Goal: Transaction & Acquisition: Purchase product/service

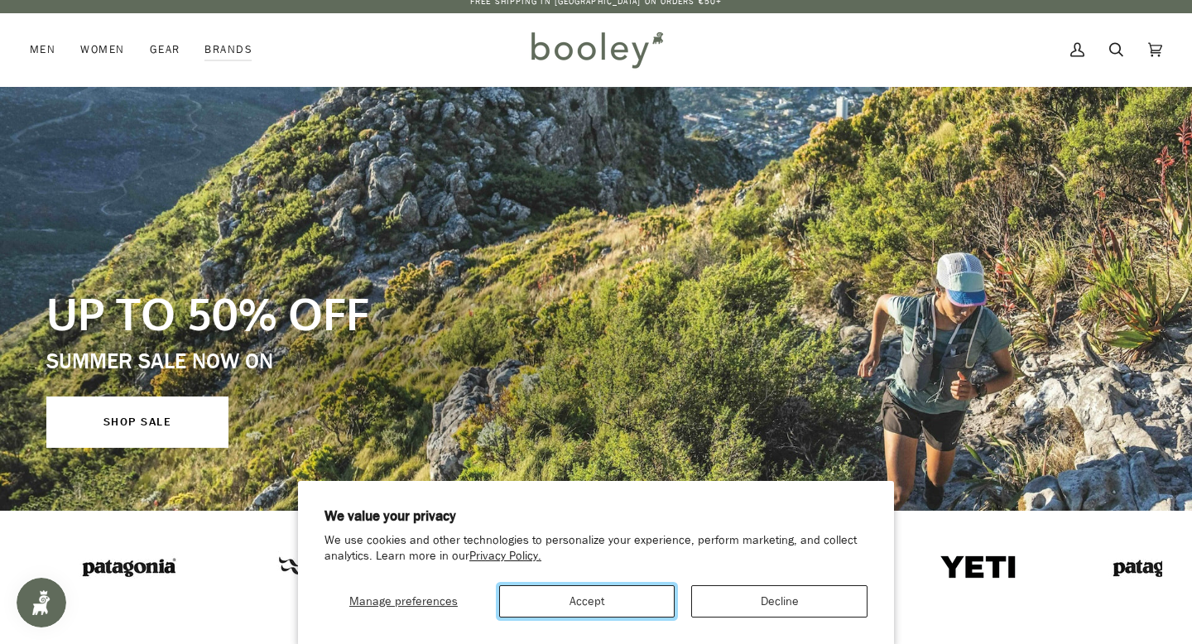
click at [606, 603] on button "Accept" at bounding box center [587, 601] width 176 height 32
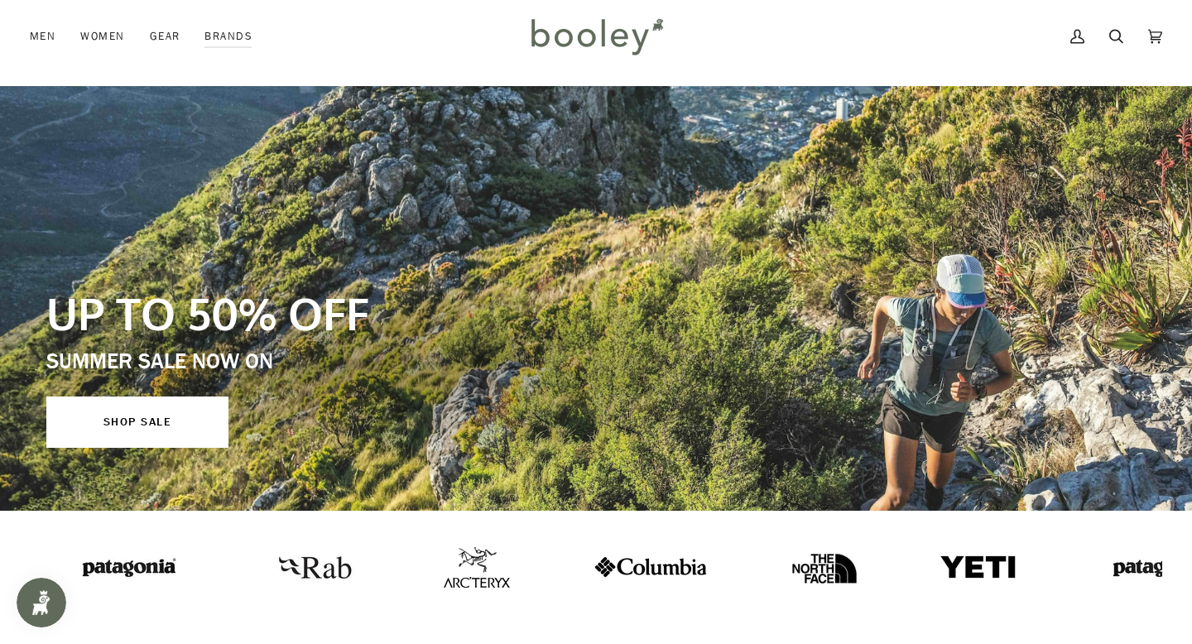
scroll to position [102, 0]
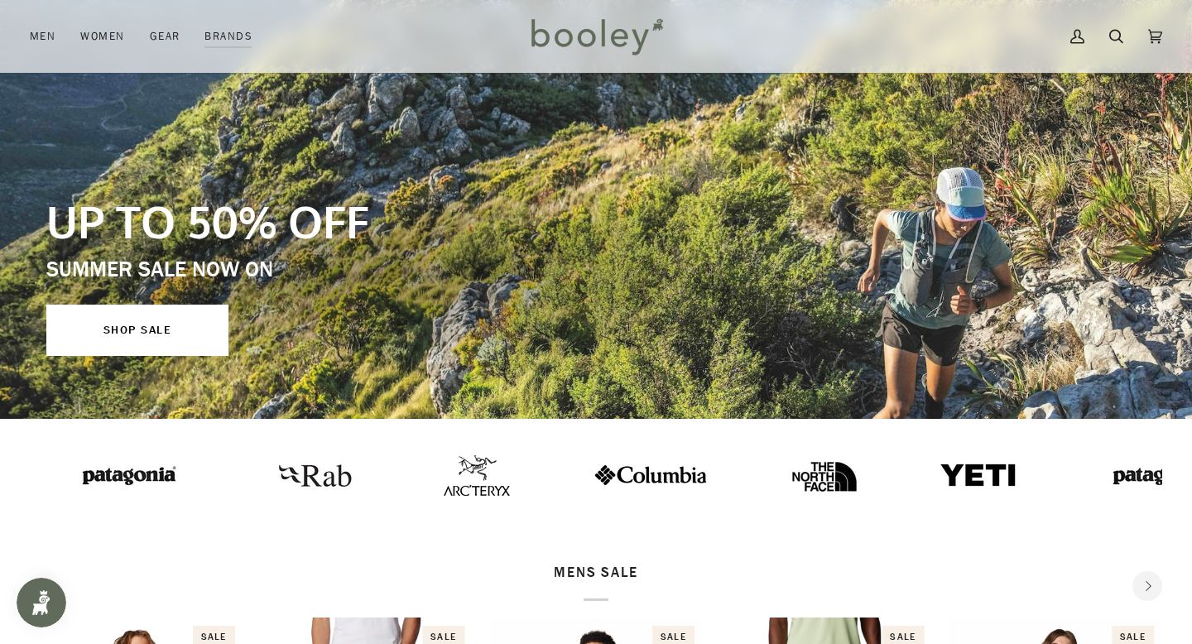
click at [940, 474] on img at bounding box center [979, 475] width 79 height 26
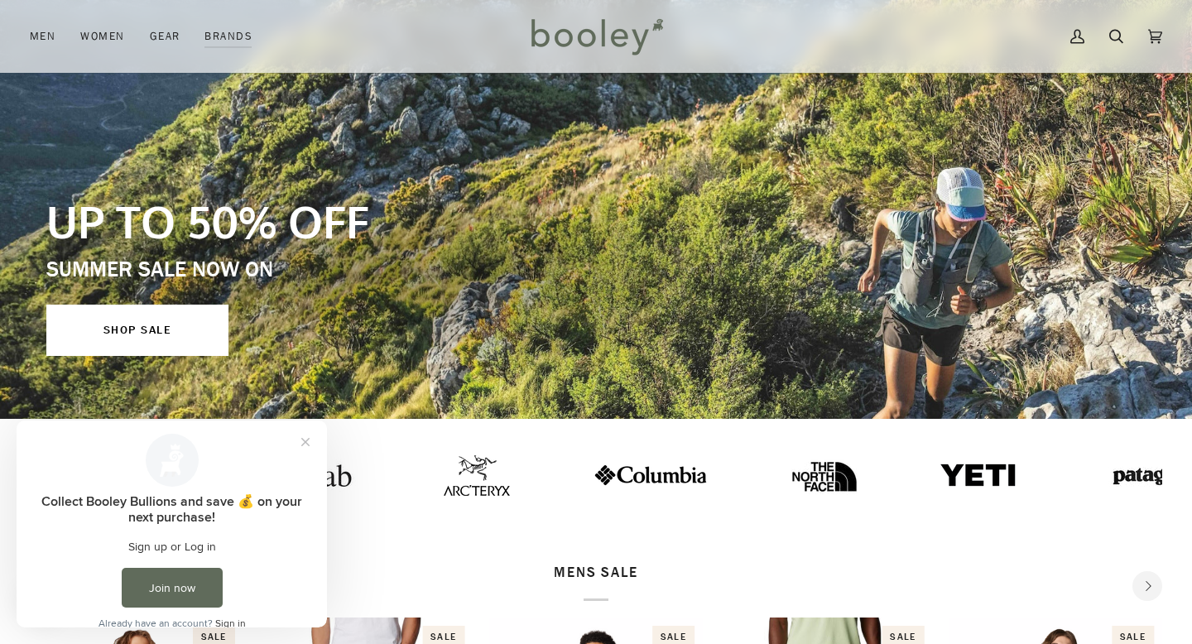
scroll to position [0, 0]
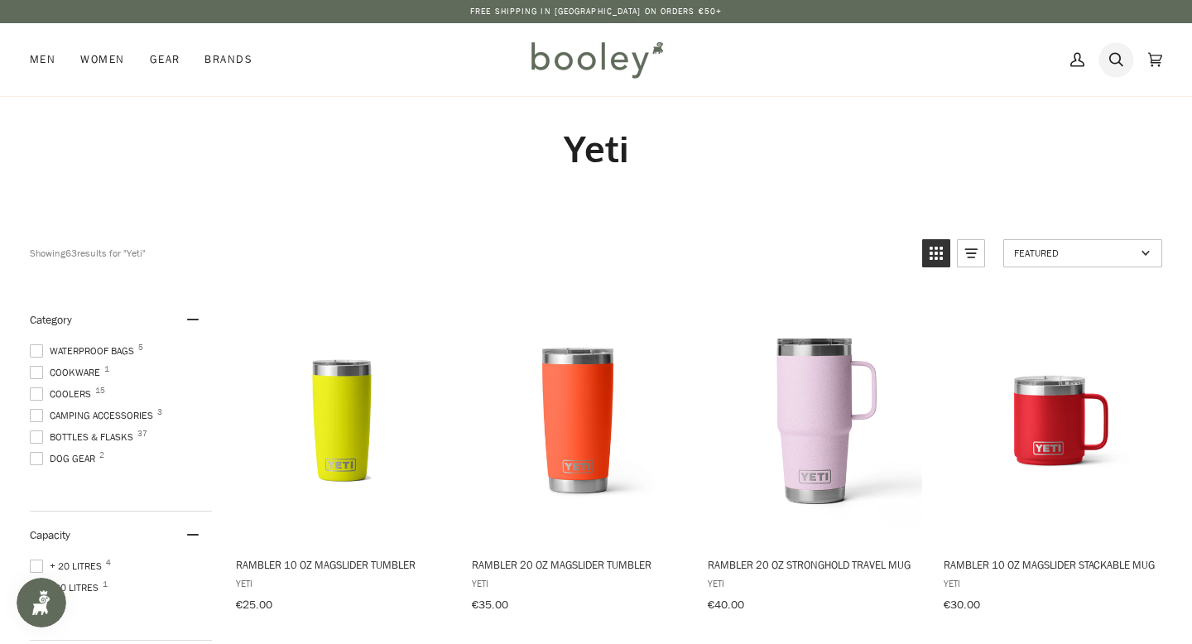
click at [1107, 55] on link "Search" at bounding box center [1116, 59] width 39 height 73
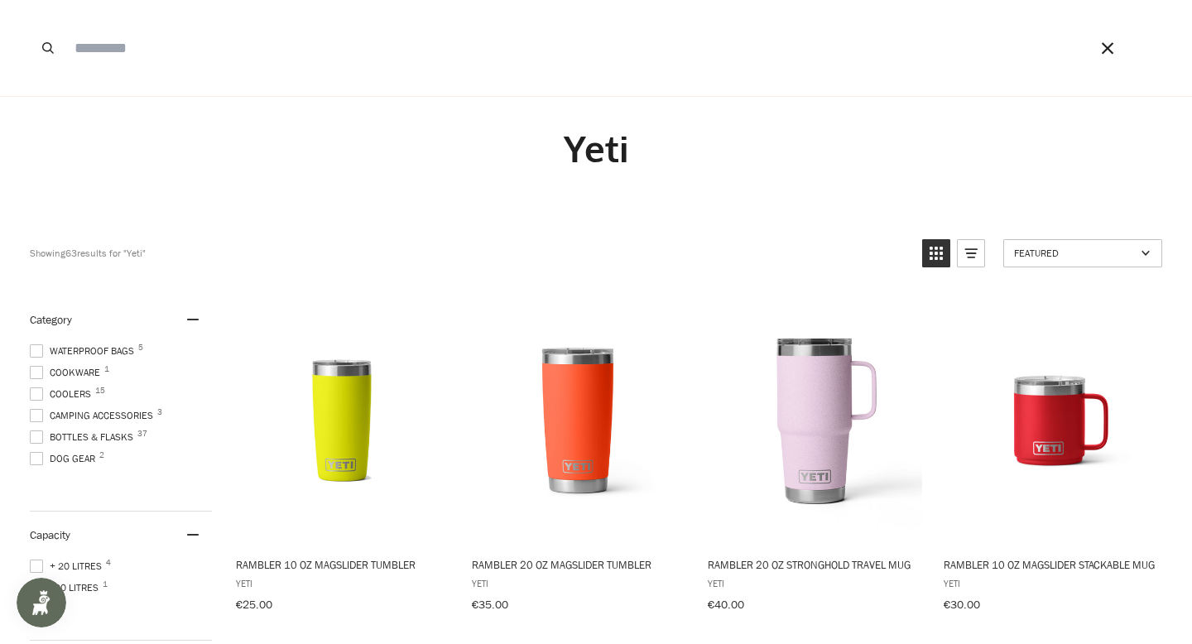
click at [459, 32] on input "Search our store" at bounding box center [557, 48] width 983 height 96
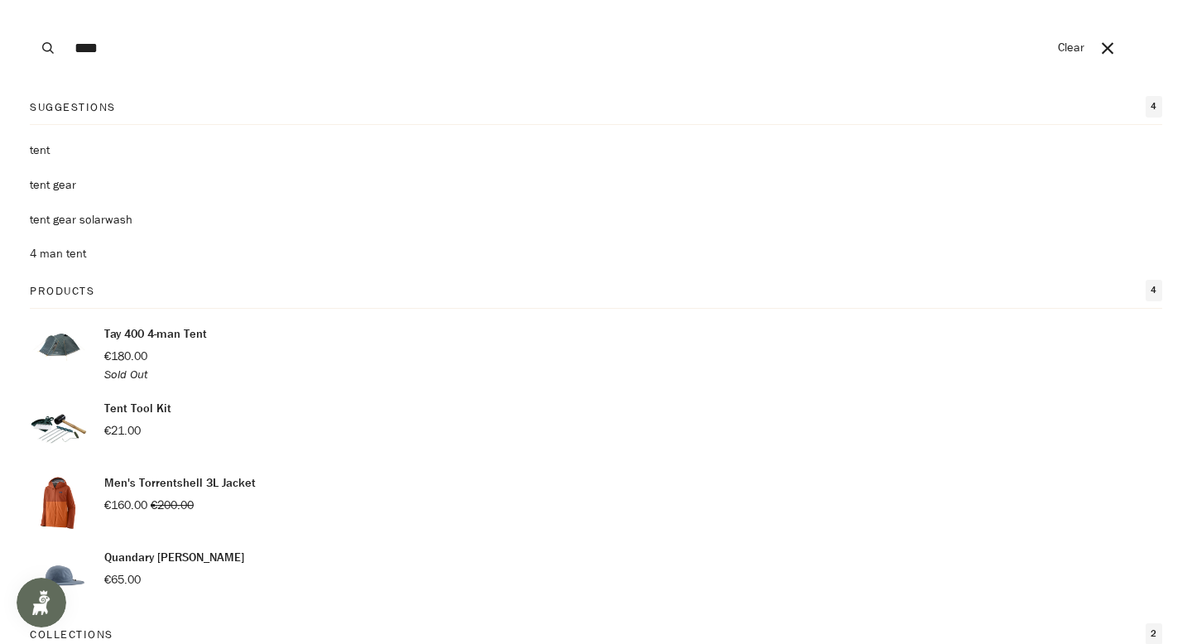
type input "****"
click at [30, 0] on button "Search" at bounding box center [48, 48] width 36 height 96
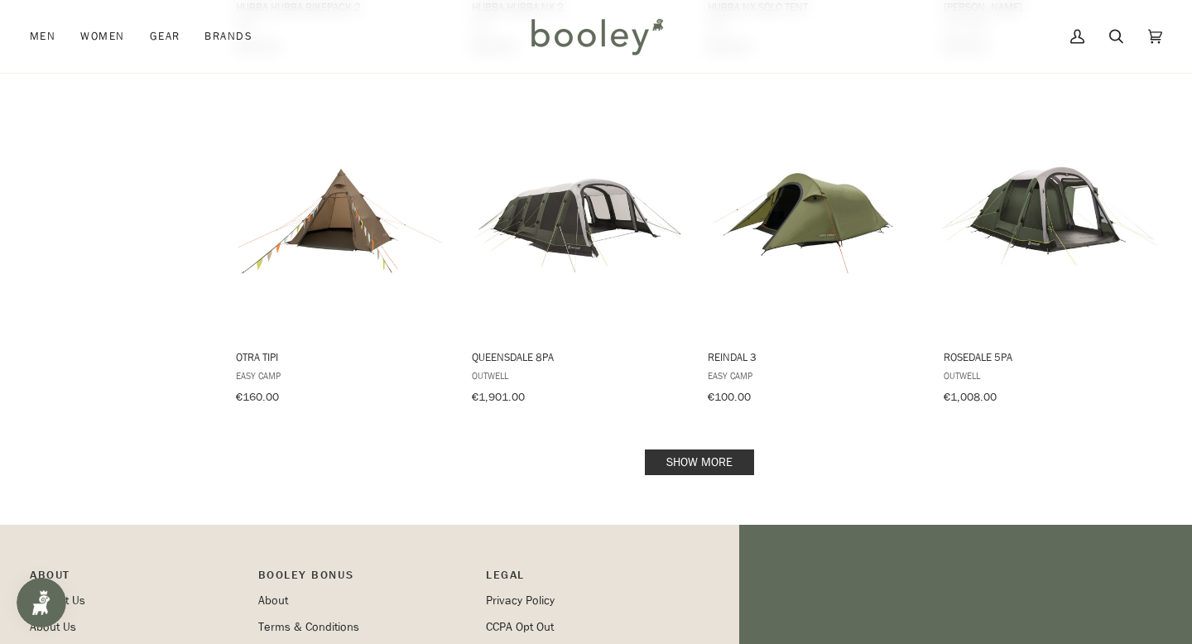
scroll to position [1611, 0]
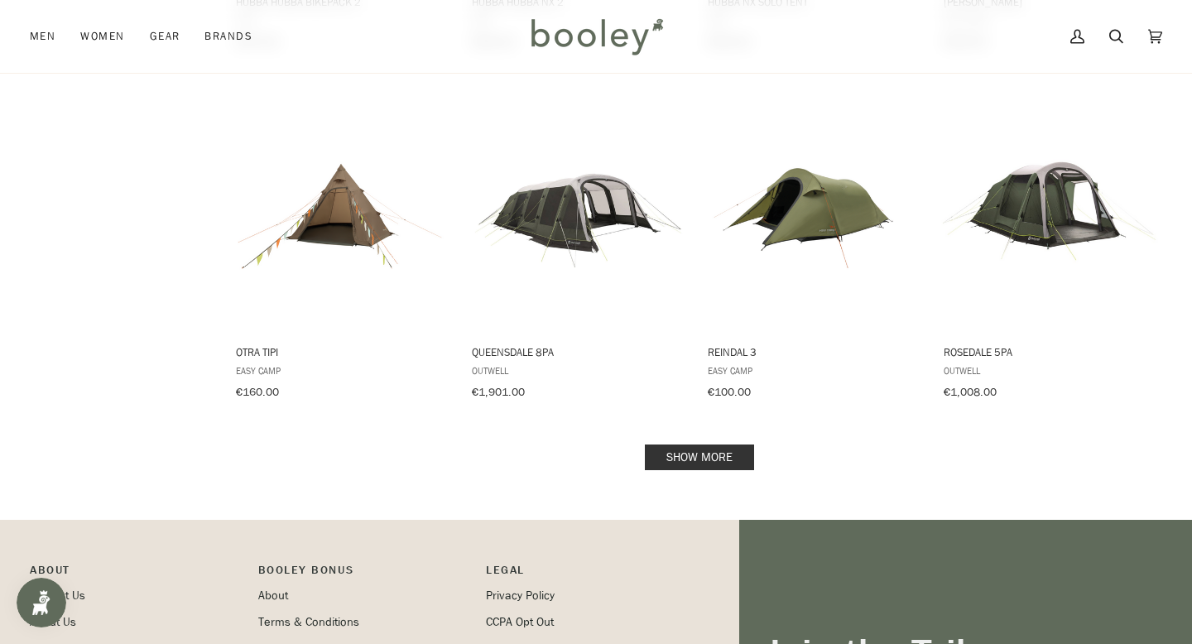
click at [675, 445] on link "Show more" at bounding box center [699, 458] width 109 height 26
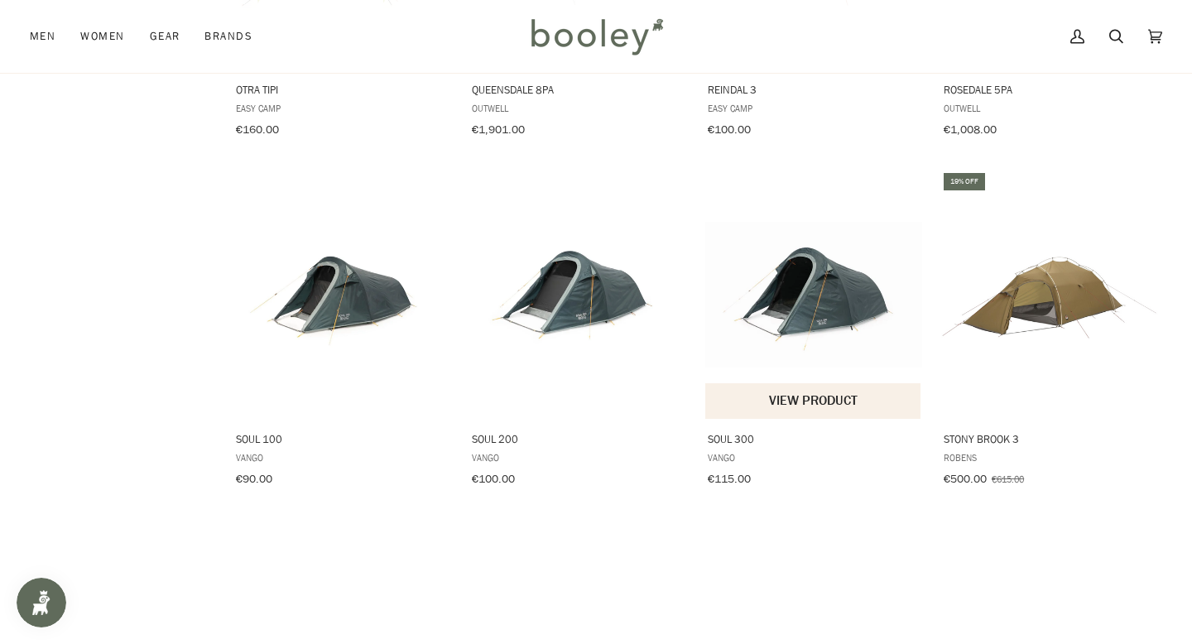
scroll to position [1835, 0]
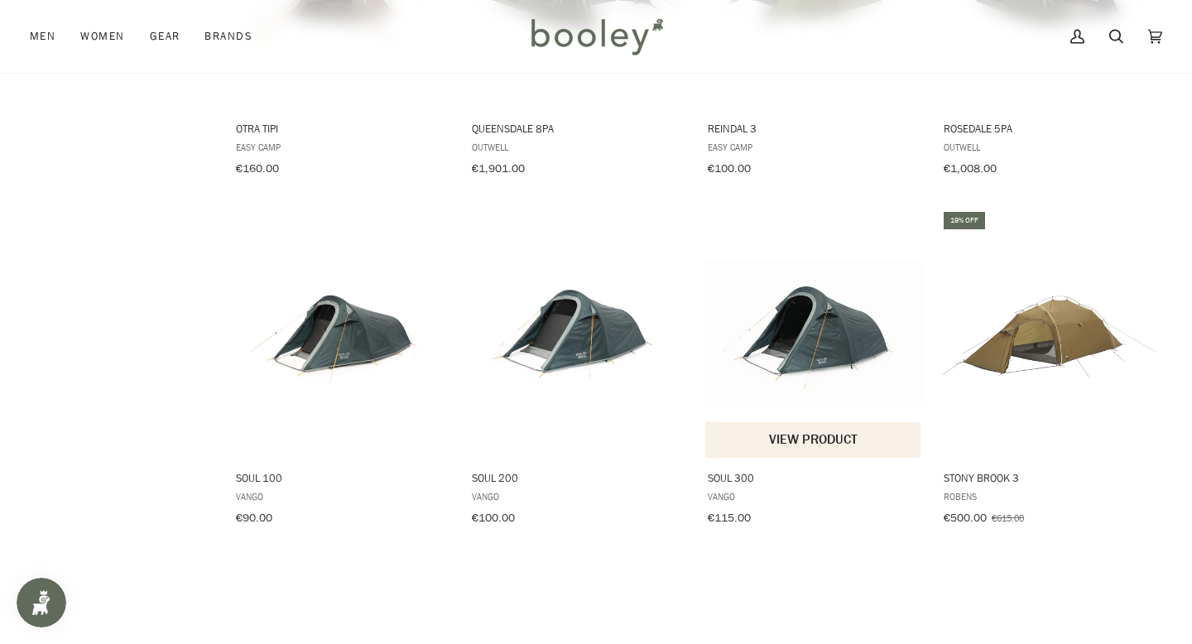
click at [834, 334] on img "Soul 300" at bounding box center [813, 333] width 217 height 217
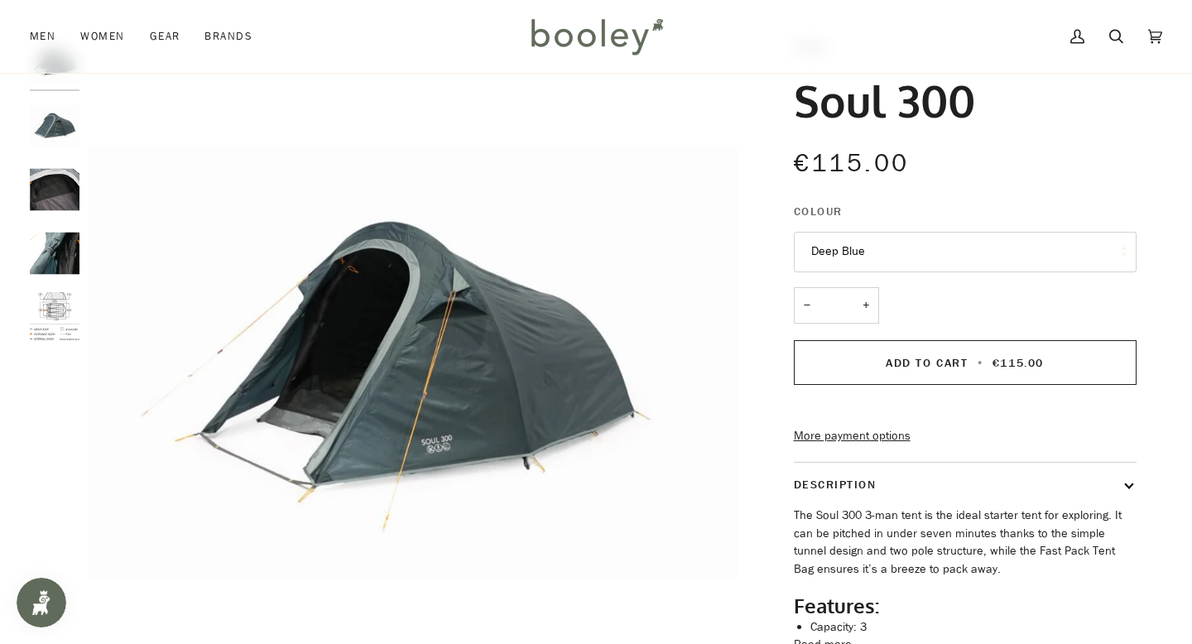
scroll to position [116, 0]
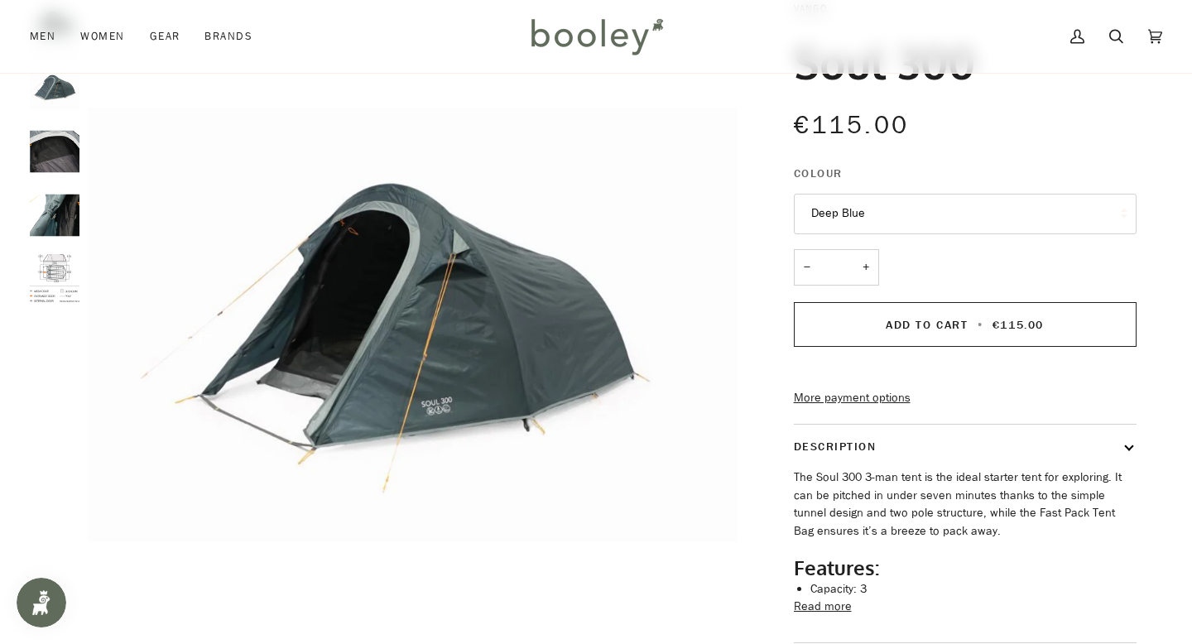
click at [53, 277] on img "Vango Soul 300 - Booley Galway" at bounding box center [55, 279] width 50 height 50
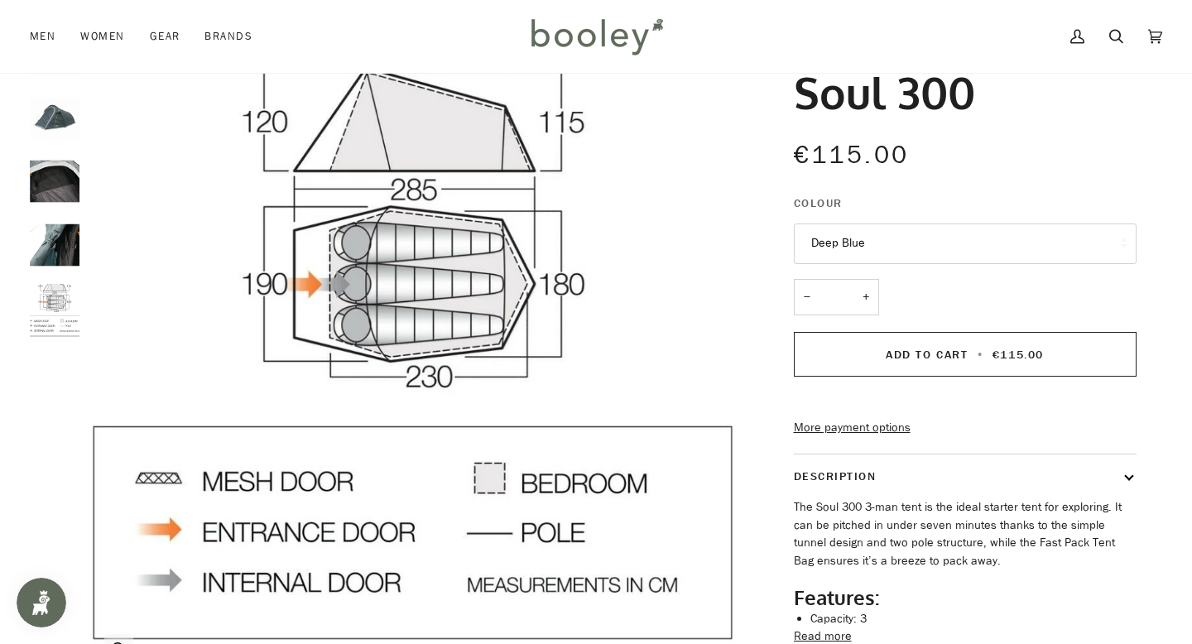
scroll to position [0, 0]
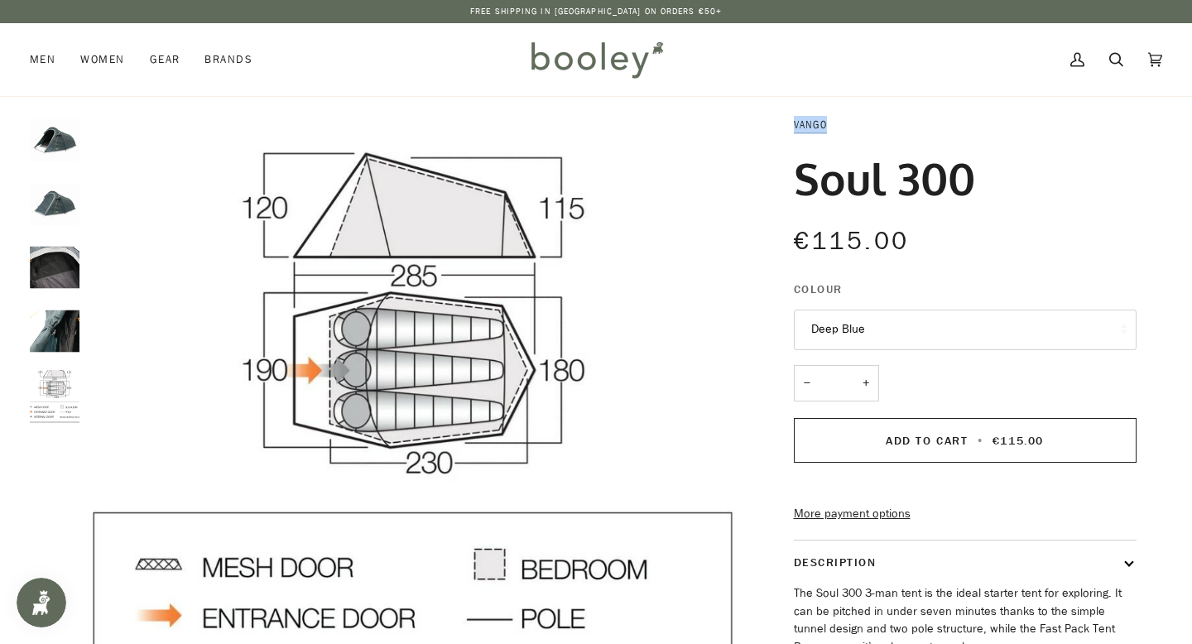
drag, startPoint x: 844, startPoint y: 116, endPoint x: 747, endPoint y: 126, distance: 97.4
click at [747, 126] on div "Vango Soul 300 €115.00 Sale • Save Colour Deep Blue Deep Blue − * +" at bounding box center [950, 477] width 425 height 722
copy link "Vango"
